Goal: Navigation & Orientation: Find specific page/section

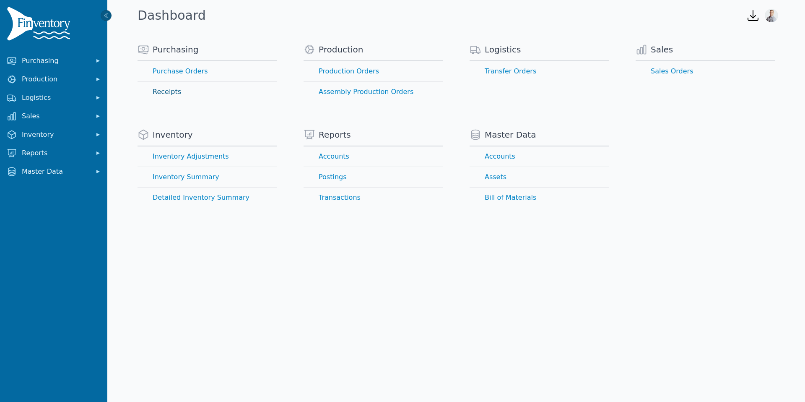
click at [161, 91] on link "Receipts" at bounding box center [207, 92] width 139 height 20
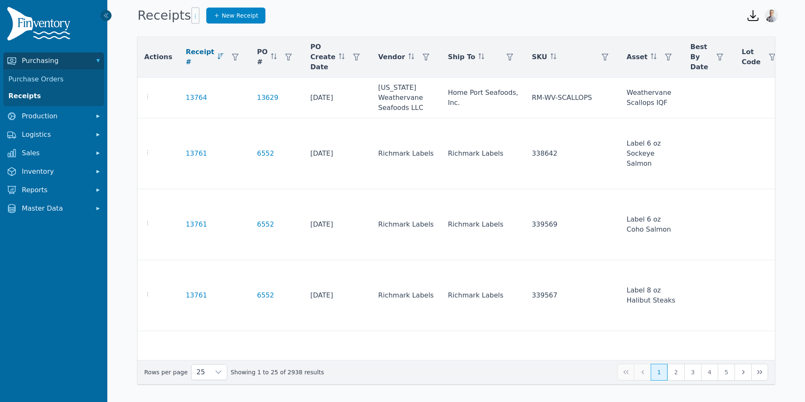
click at [192, 19] on icon "button" at bounding box center [195, 16] width 7 height 7
click at [305, 31] on div "Actions Receipt # PO # PO Create Date Vendor Ship To SKU Asset Best By Date Lot…" at bounding box center [456, 212] width 698 height 371
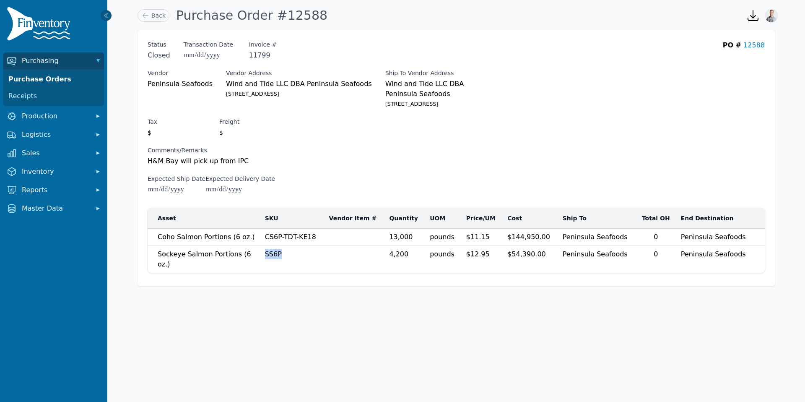
drag, startPoint x: 289, startPoint y: 253, endPoint x: 269, endPoint y: 253, distance: 19.7
click at [269, 253] on td "SS6P" at bounding box center [292, 259] width 64 height 27
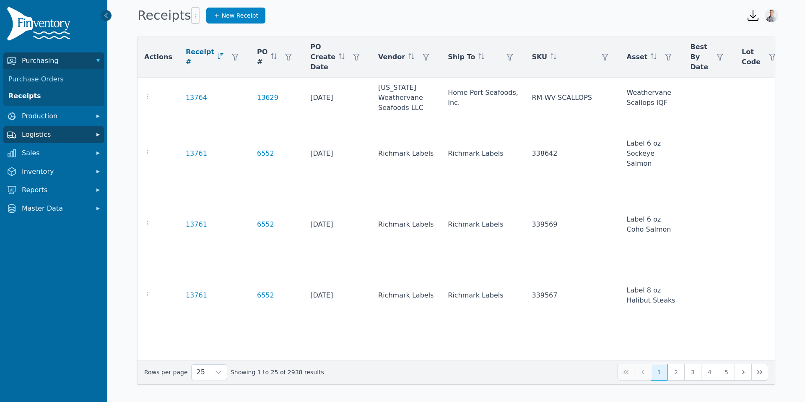
click at [26, 127] on button "Logistics" at bounding box center [53, 134] width 101 height 17
click at [43, 150] on link "Transfer Orders" at bounding box center [53, 153] width 97 height 17
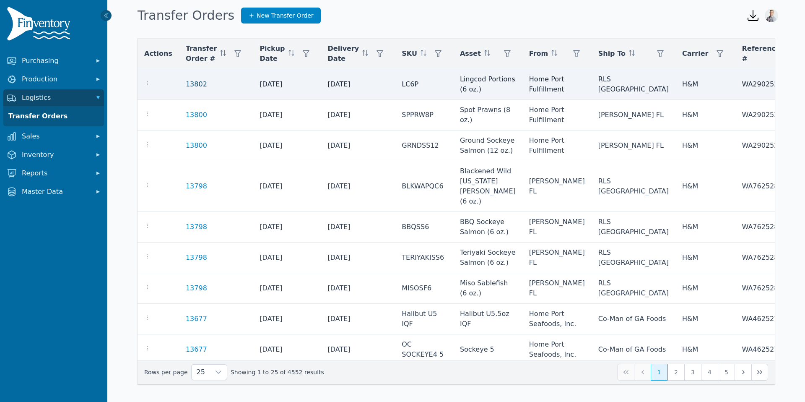
click at [189, 83] on link "13802" at bounding box center [196, 84] width 21 height 10
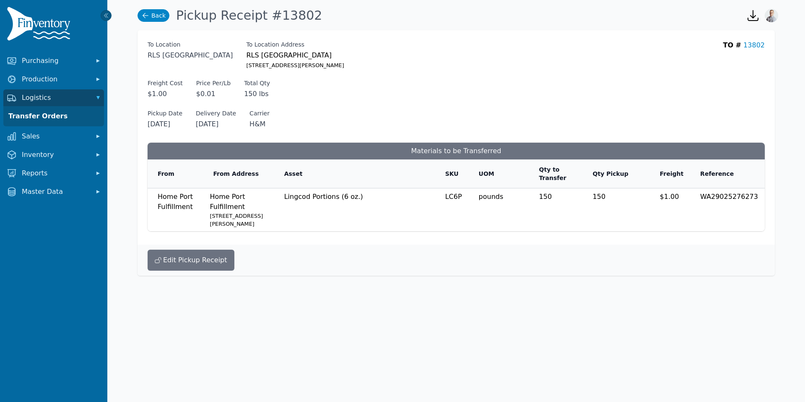
click at [145, 9] on link "Back" at bounding box center [154, 15] width 32 height 13
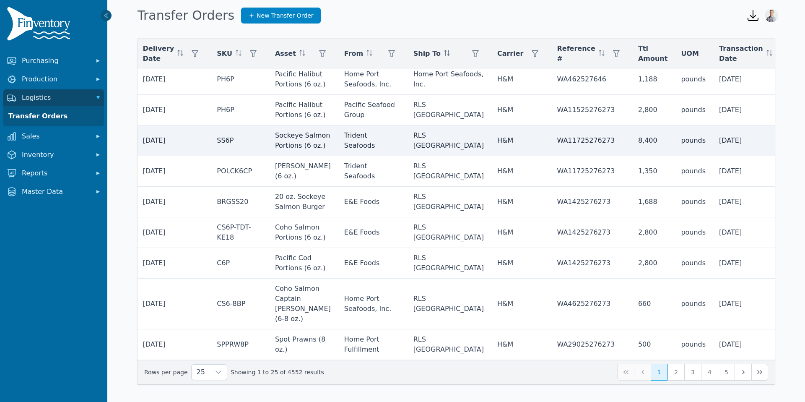
scroll to position [561, 185]
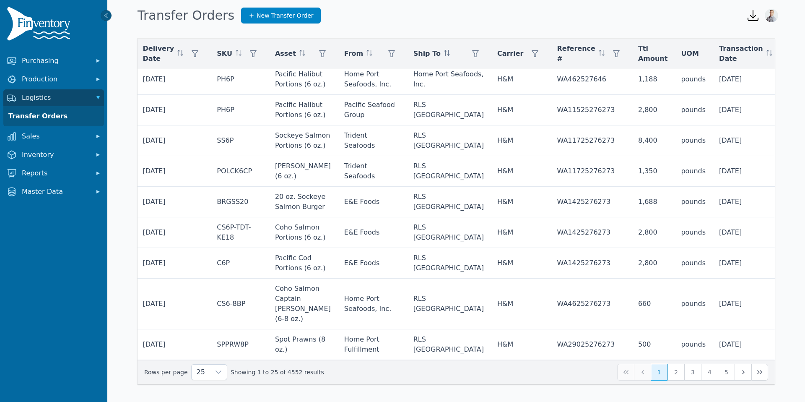
click at [722, 68] on div "Any" at bounding box center [709, 76] width 72 height 17
click at [706, 78] on div "Received" at bounding box center [709, 76] width 72 height 17
drag, startPoint x: 746, startPoint y: 97, endPoint x: 739, endPoint y: 97, distance: 7.1
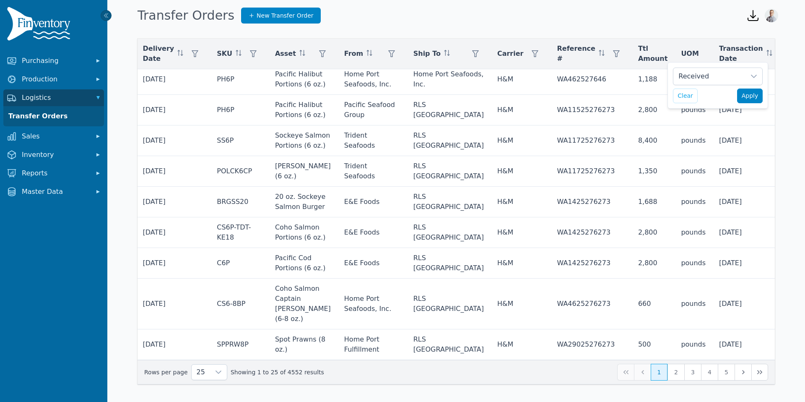
click at [746, 97] on span "Apply" at bounding box center [750, 95] width 17 height 9
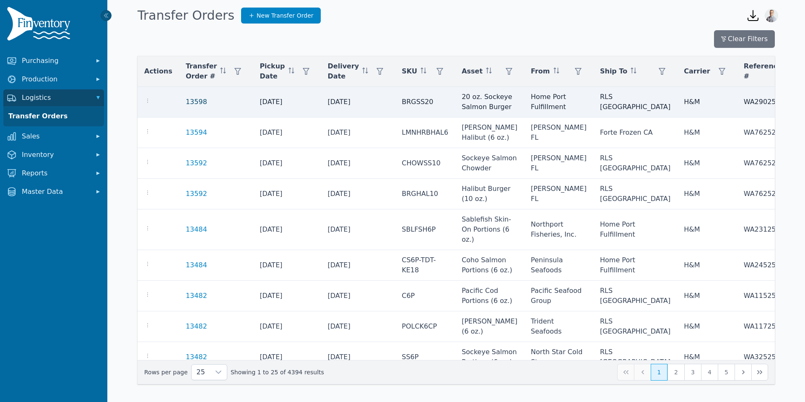
click at [195, 101] on link "13598" at bounding box center [196, 102] width 21 height 10
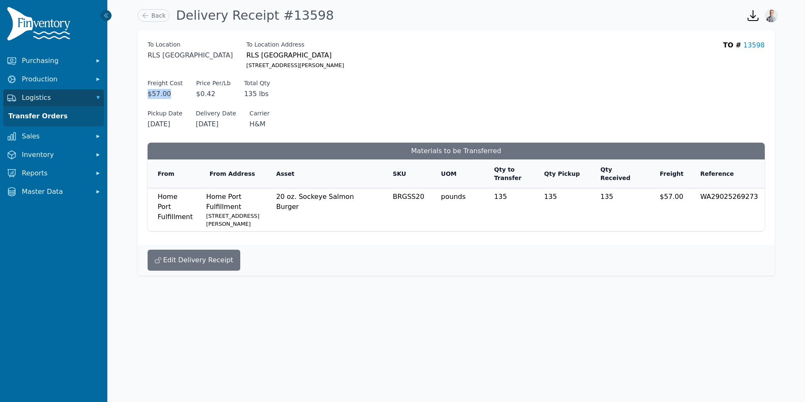
drag, startPoint x: 149, startPoint y: 93, endPoint x: 173, endPoint y: 93, distance: 23.5
click at [173, 93] on span "$57.00" at bounding box center [165, 94] width 35 height 10
click at [39, 158] on span "Inventory" at bounding box center [55, 155] width 67 height 10
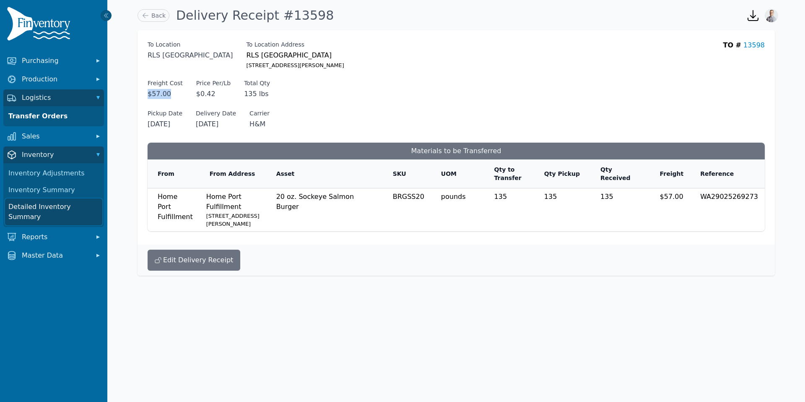
click at [48, 207] on link "Detailed Inventory Summary" at bounding box center [53, 211] width 97 height 27
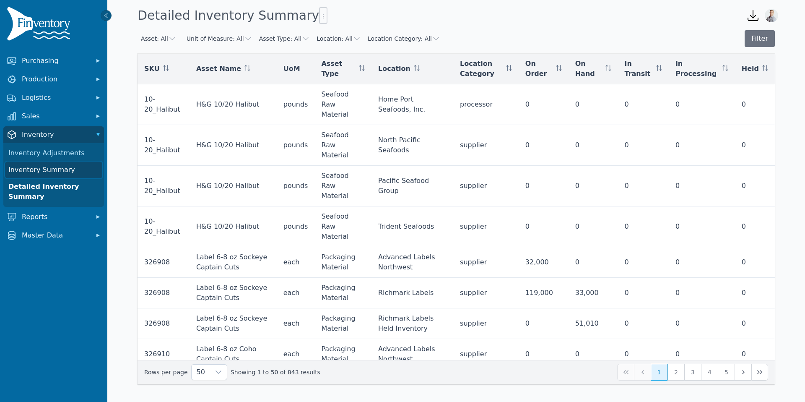
click at [47, 174] on link "Inventory Summary" at bounding box center [53, 169] width 97 height 17
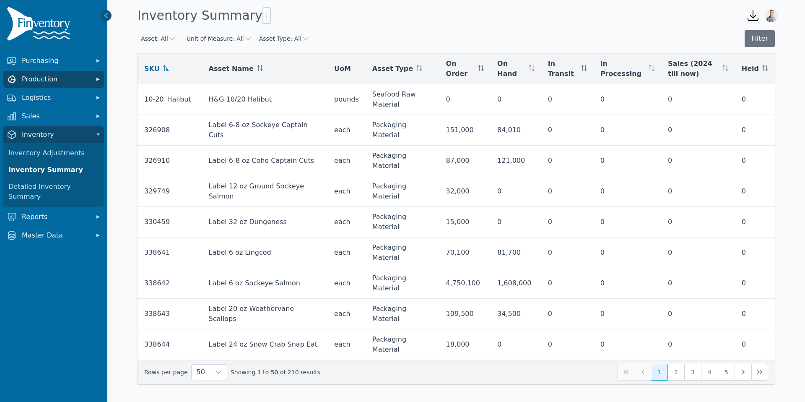
click at [40, 76] on span "Production" at bounding box center [55, 79] width 67 height 10
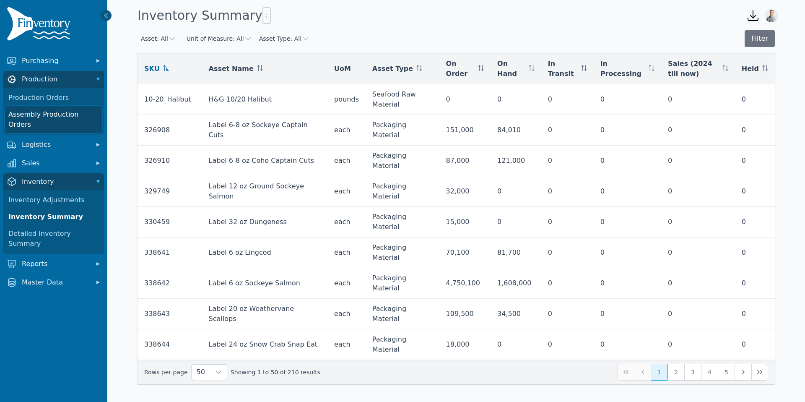
click at [55, 114] on link "Assembly Production Orders" at bounding box center [53, 119] width 97 height 27
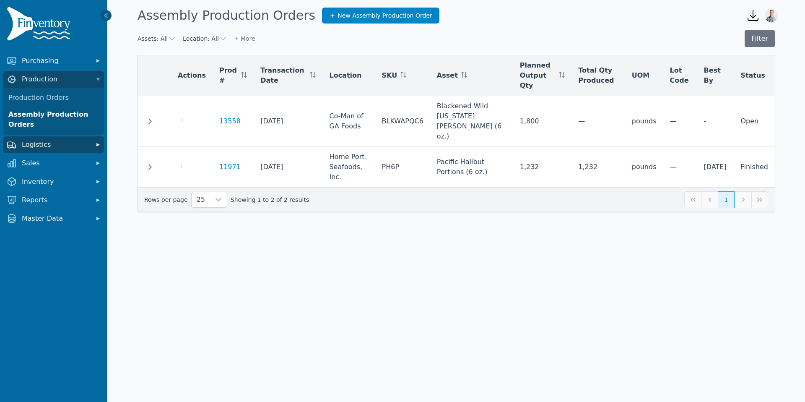
click at [49, 136] on button "Logistics" at bounding box center [53, 144] width 101 height 17
click at [43, 164] on link "Transfer Orders" at bounding box center [53, 163] width 97 height 17
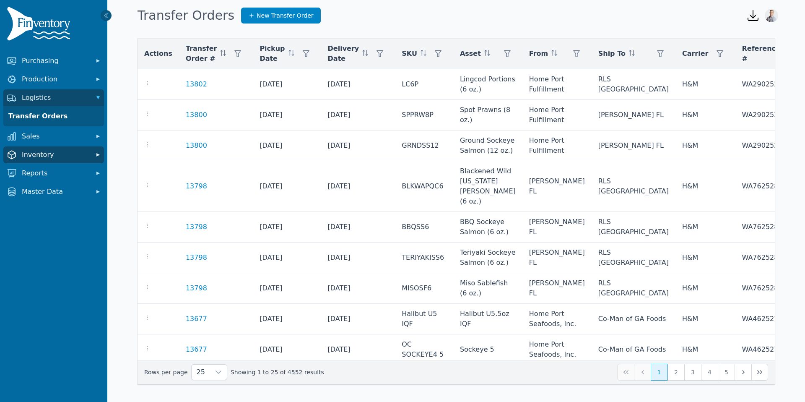
click at [35, 146] on button "Inventory" at bounding box center [53, 154] width 101 height 17
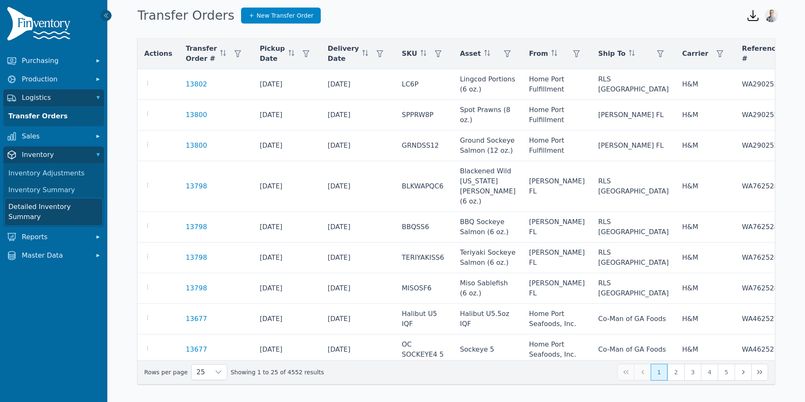
click at [35, 201] on link "Detailed Inventory Summary" at bounding box center [53, 211] width 97 height 27
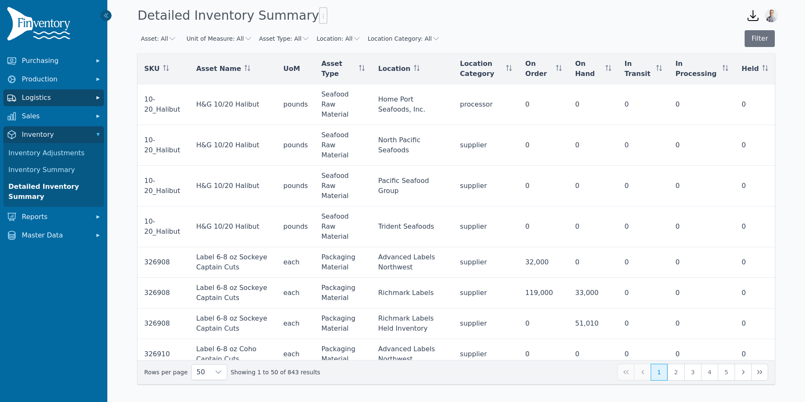
click at [51, 99] on span "Logistics" at bounding box center [55, 98] width 67 height 10
